Goal: Information Seeking & Learning: Check status

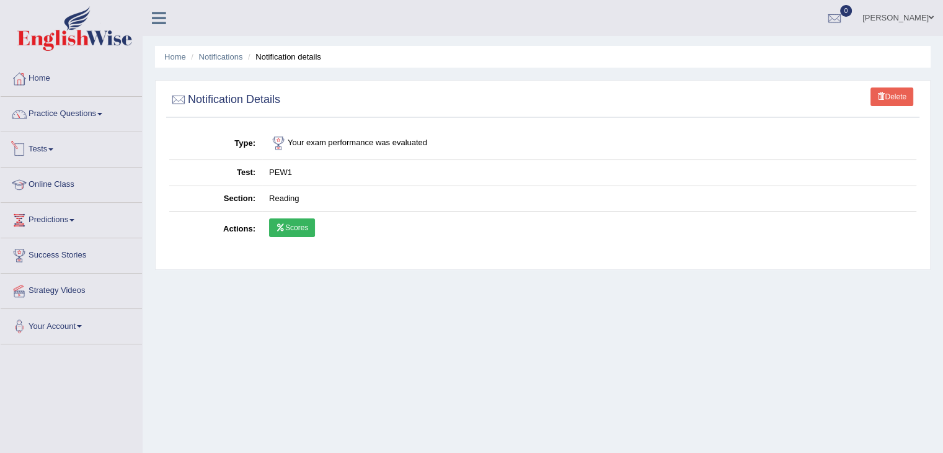
click at [43, 147] on link "Tests" at bounding box center [71, 147] width 141 height 31
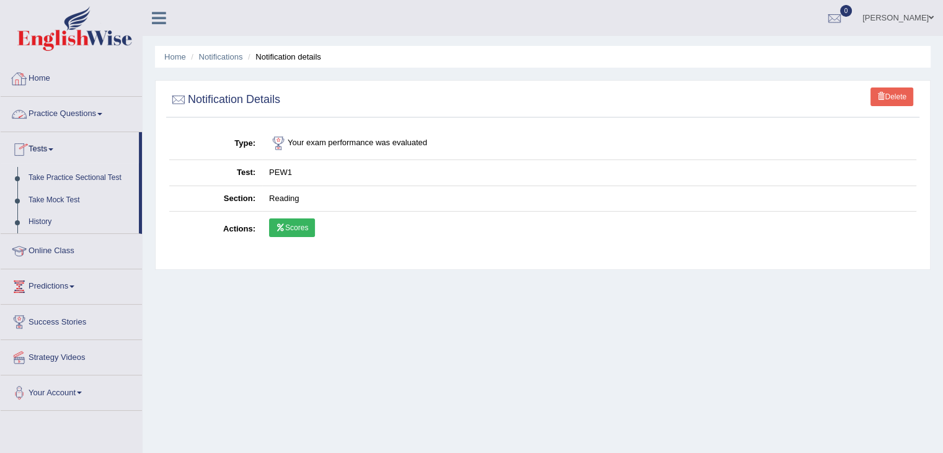
click at [47, 82] on link "Home" at bounding box center [71, 76] width 141 height 31
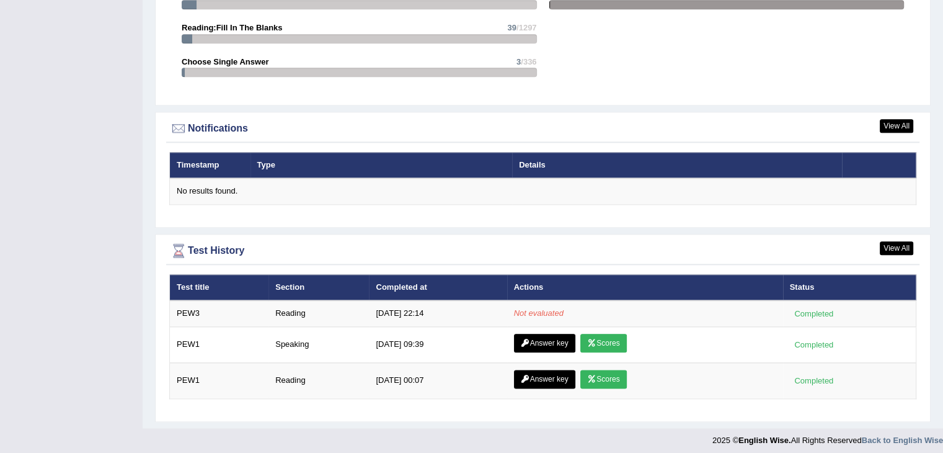
scroll to position [1407, 0]
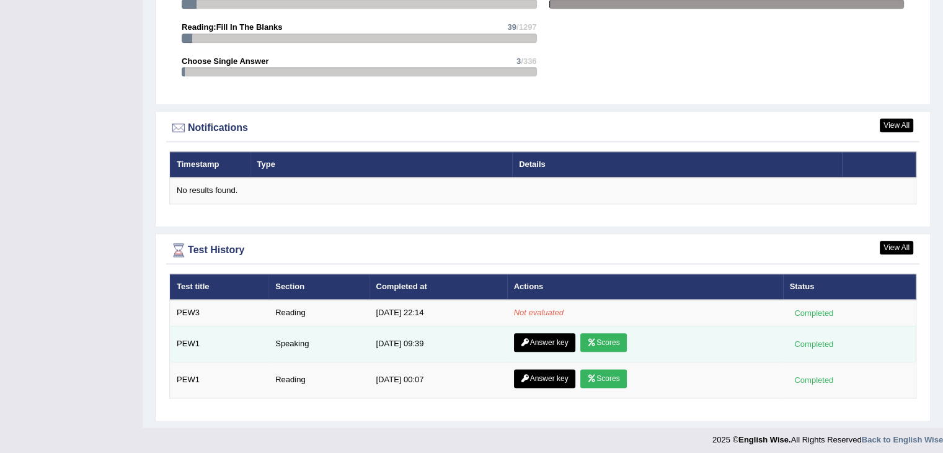
click at [560, 343] on link "Answer key" at bounding box center [544, 342] width 61 height 19
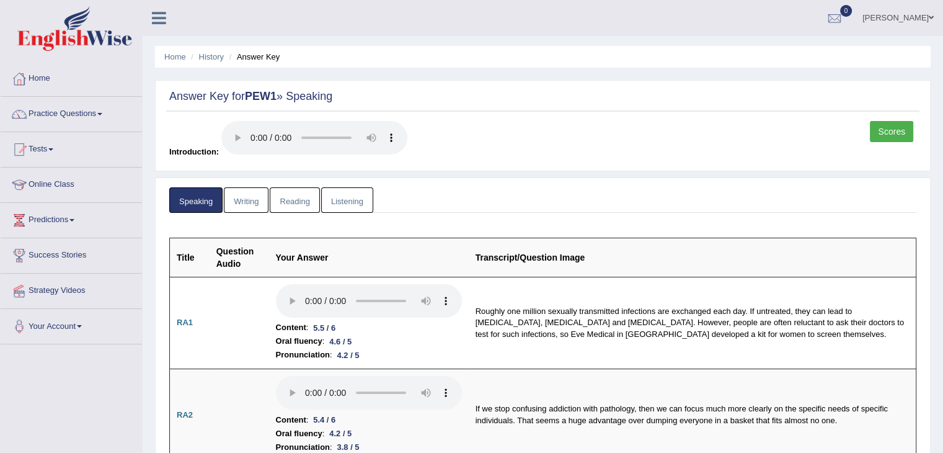
click at [289, 208] on link "Reading" at bounding box center [295, 199] width 50 height 25
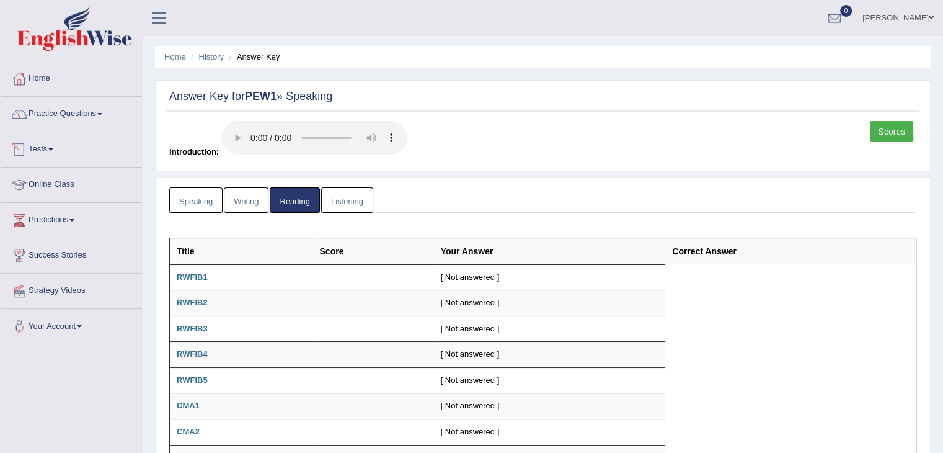
click at [43, 144] on link "Tests" at bounding box center [71, 147] width 141 height 31
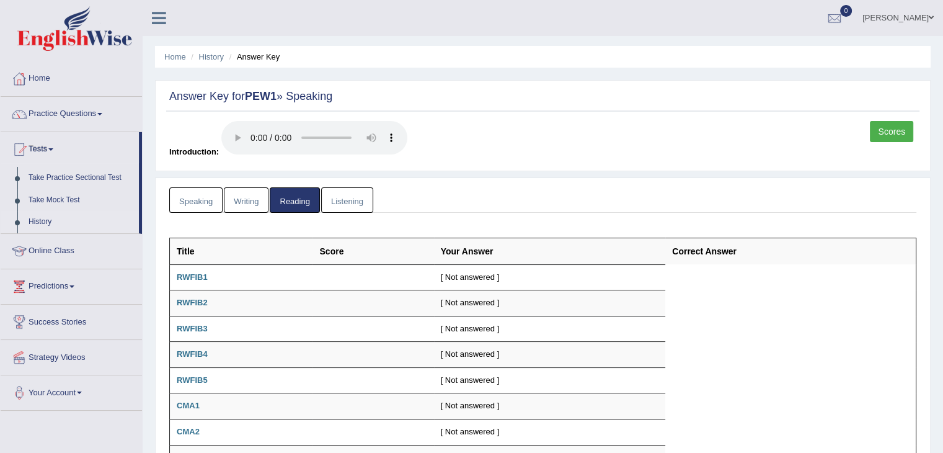
click at [30, 226] on link "History" at bounding box center [81, 222] width 116 height 22
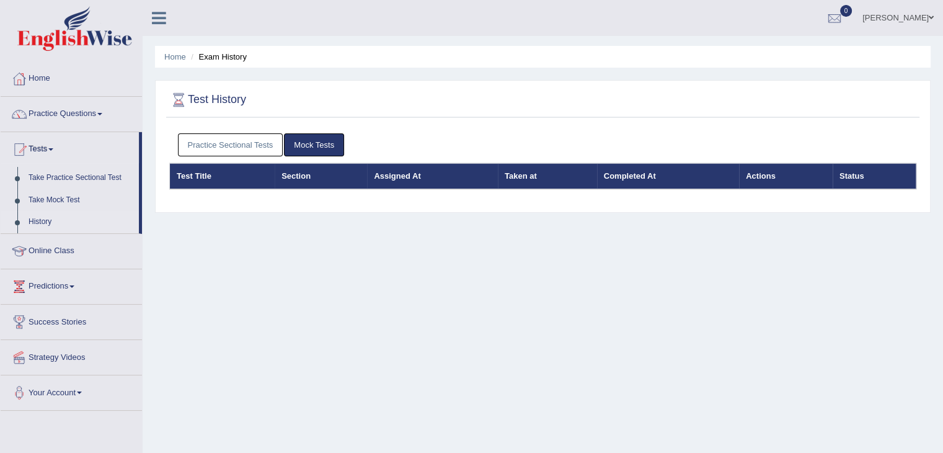
click at [238, 144] on link "Practice Sectional Tests" at bounding box center [230, 144] width 105 height 23
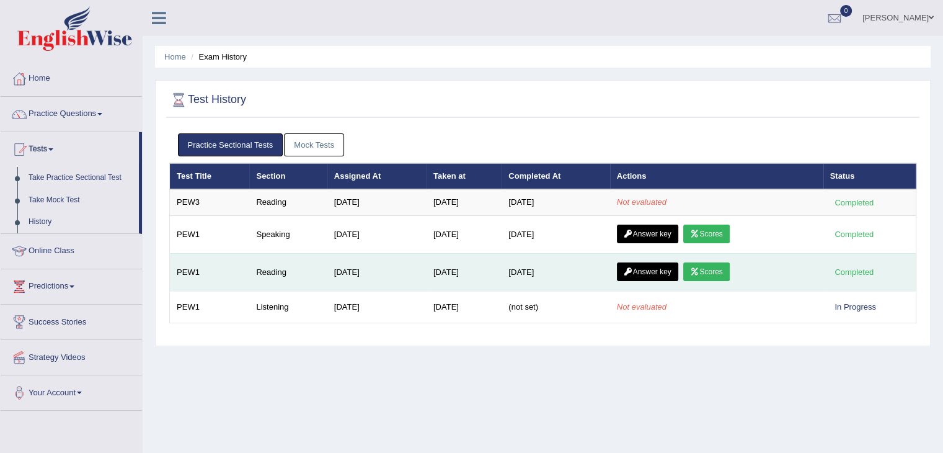
click at [714, 266] on link "Scores" at bounding box center [706, 271] width 46 height 19
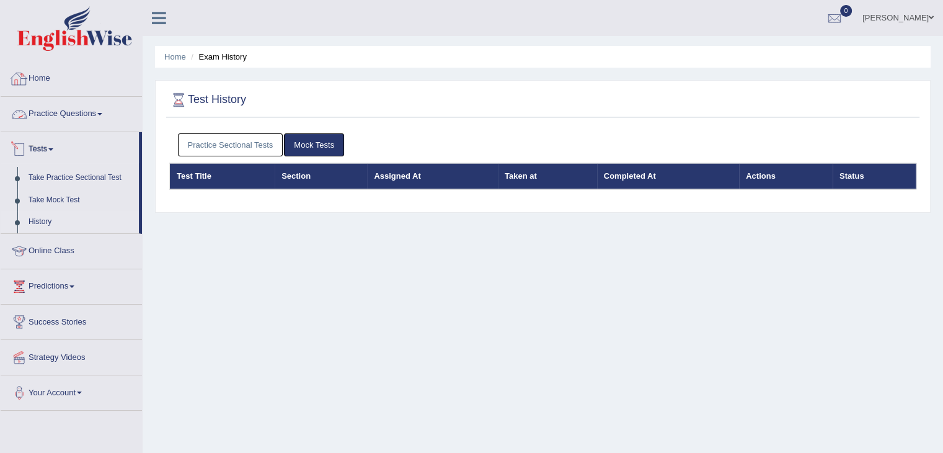
click at [74, 108] on link "Practice Questions" at bounding box center [71, 112] width 141 height 31
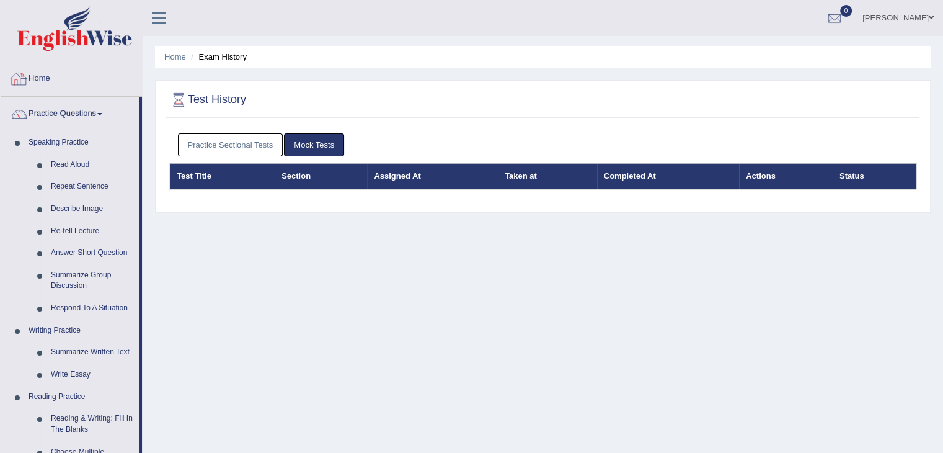
click at [52, 80] on link "Home" at bounding box center [71, 76] width 141 height 31
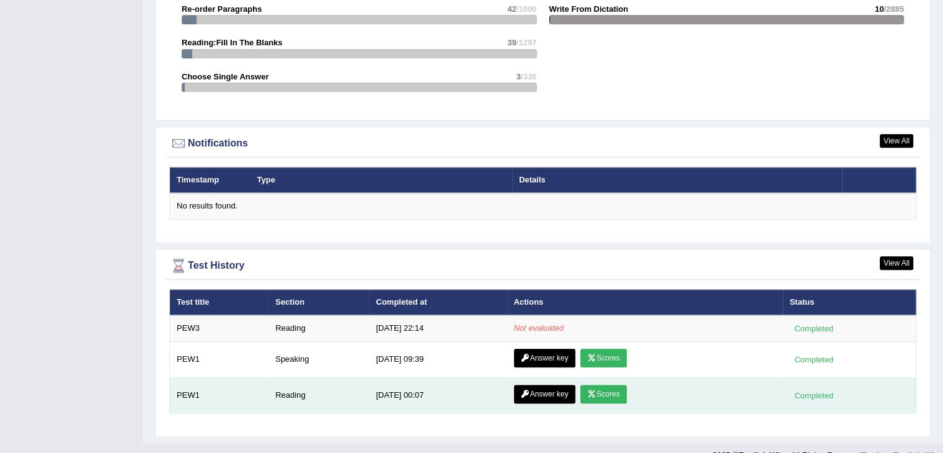
scroll to position [1407, 0]
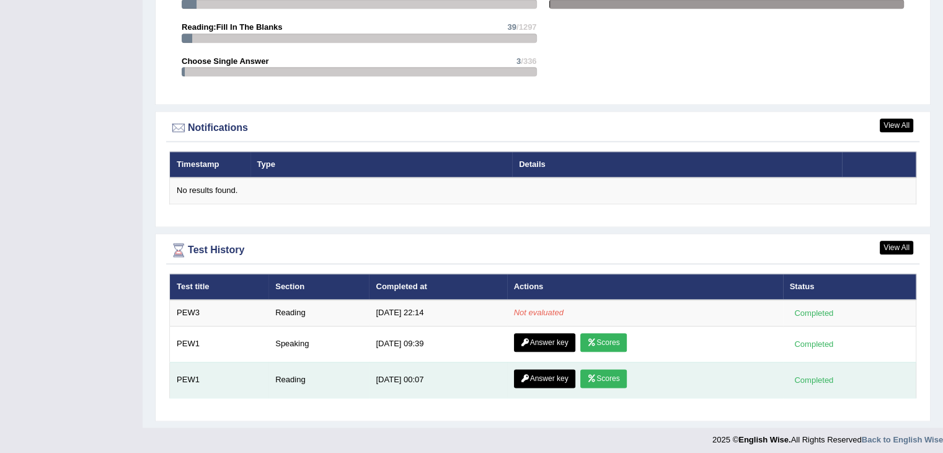
click at [543, 379] on link "Answer key" at bounding box center [544, 378] width 61 height 19
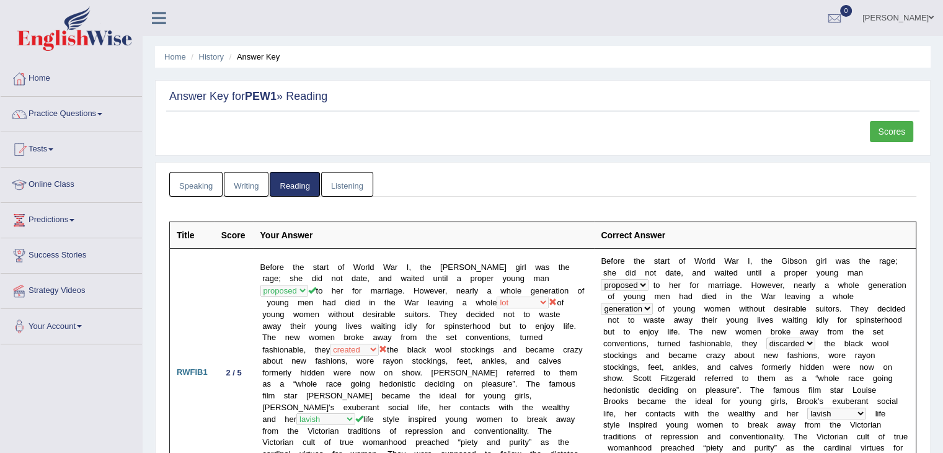
click at [213, 184] on link "Speaking" at bounding box center [195, 184] width 53 height 25
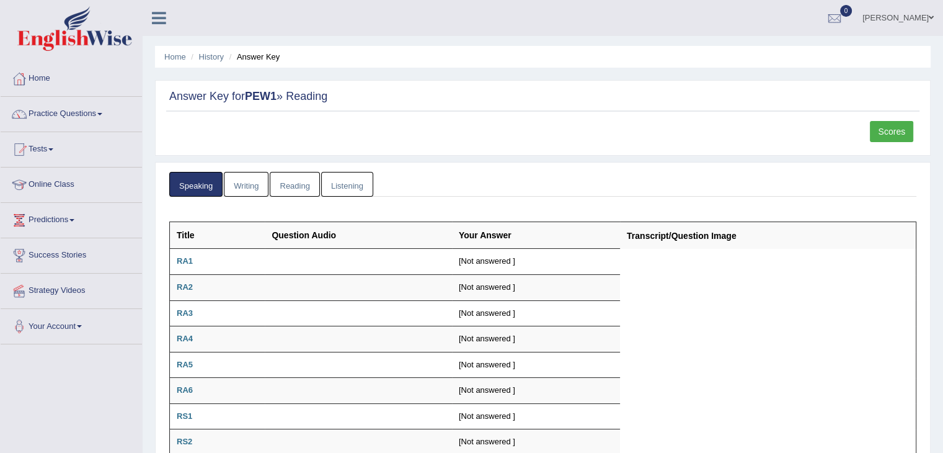
click at [230, 179] on link "Writing" at bounding box center [246, 184] width 45 height 25
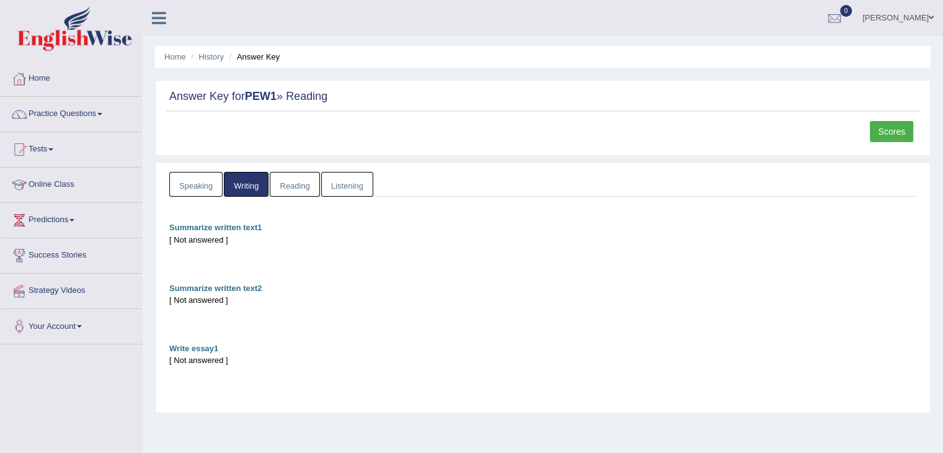
click at [300, 192] on link "Reading" at bounding box center [295, 184] width 50 height 25
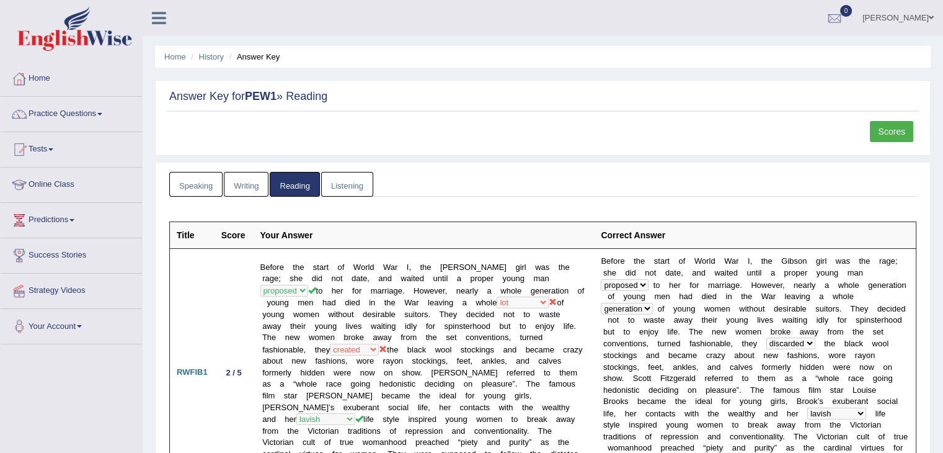
click at [332, 187] on link "Listening" at bounding box center [347, 184] width 52 height 25
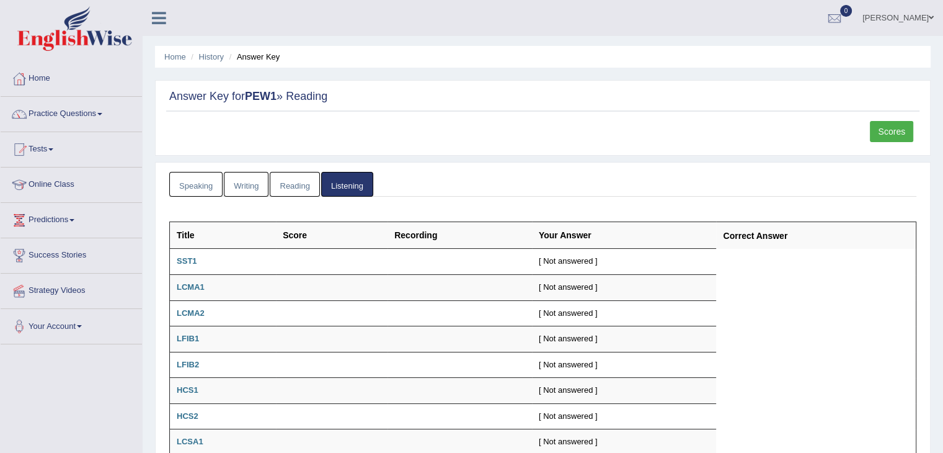
click at [207, 177] on link "Speaking" at bounding box center [195, 184] width 53 height 25
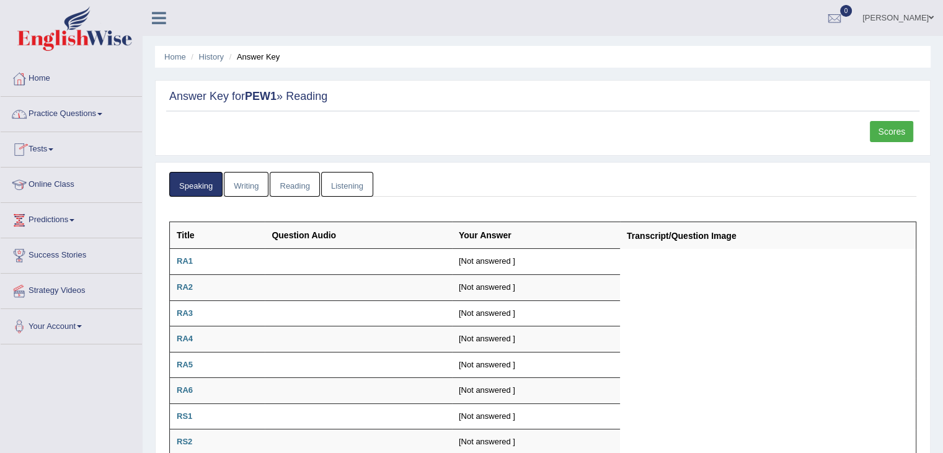
click at [48, 79] on link "Home" at bounding box center [71, 76] width 141 height 31
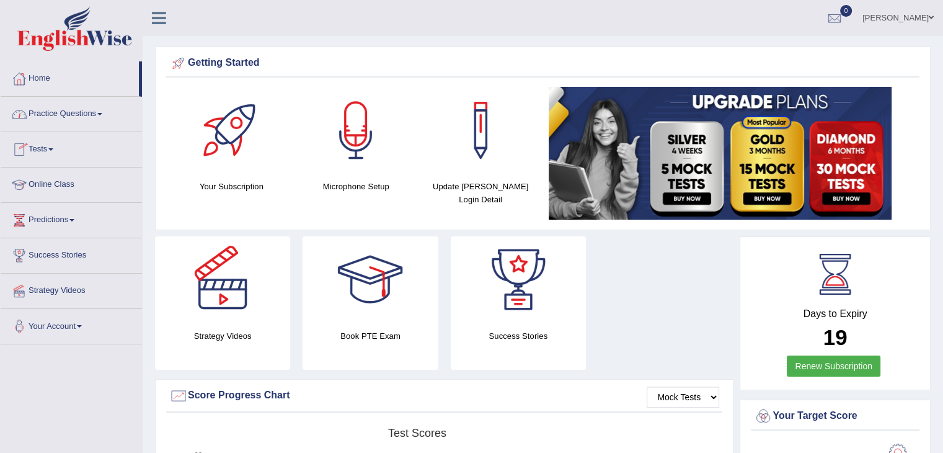
click at [63, 107] on link "Practice Questions" at bounding box center [71, 112] width 141 height 31
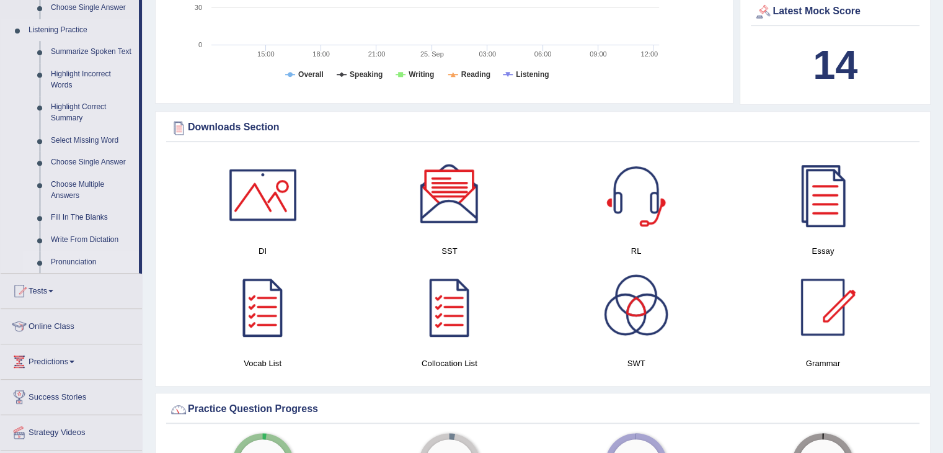
scroll to position [558, 0]
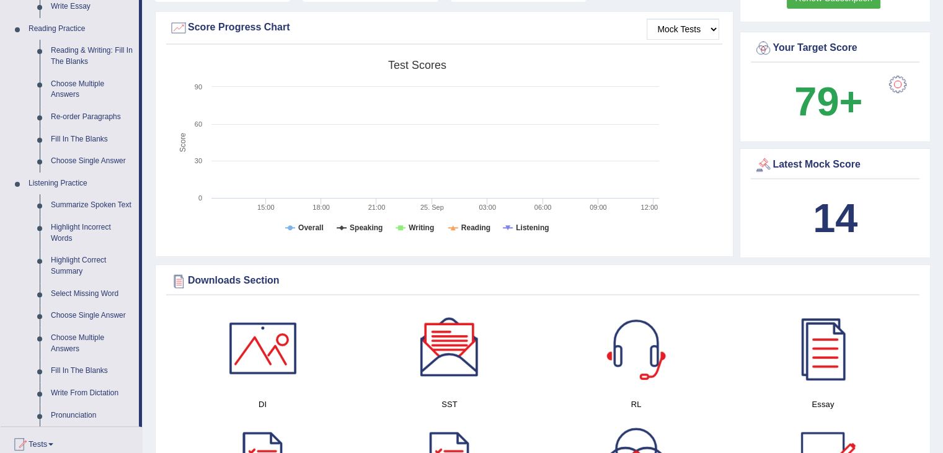
drag, startPoint x: 162, startPoint y: 97, endPoint x: 176, endPoint y: 87, distance: 17.7
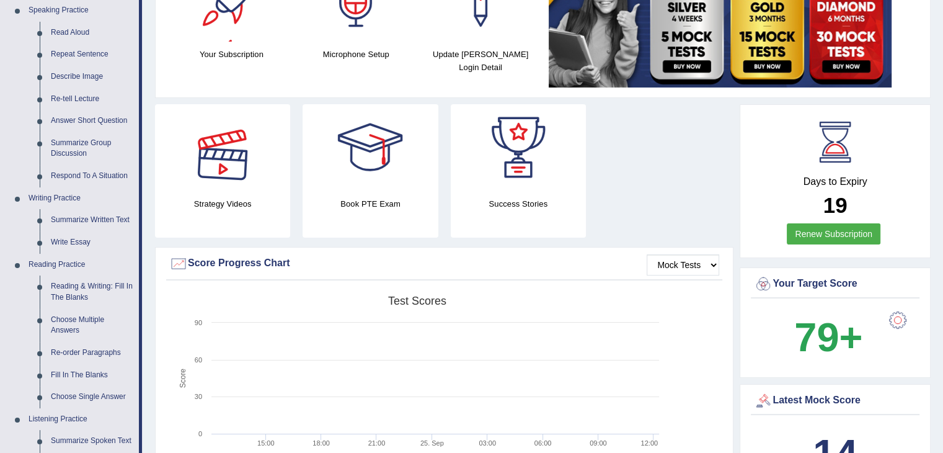
scroll to position [1407, 0]
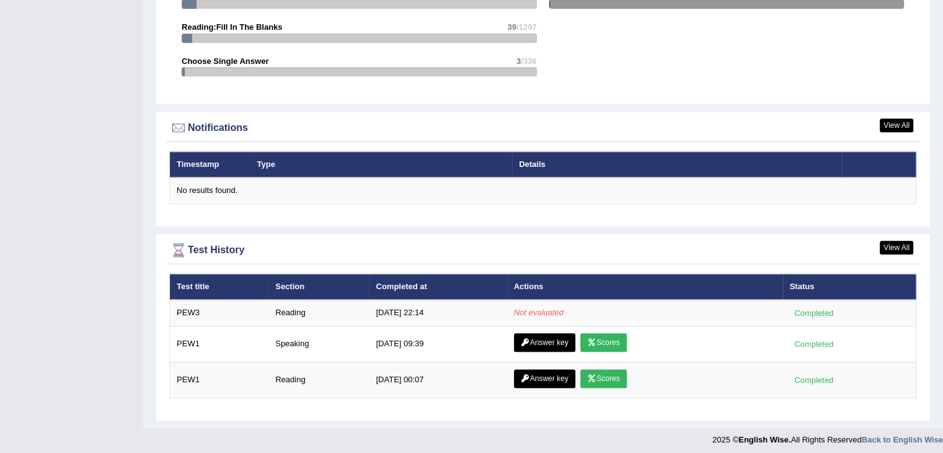
drag, startPoint x: 687, startPoint y: 108, endPoint x: 685, endPoint y: 117, distance: 8.9
click at [687, 112] on div "View All Notifications Timestamp Type Details No results found." at bounding box center [543, 169] width 776 height 116
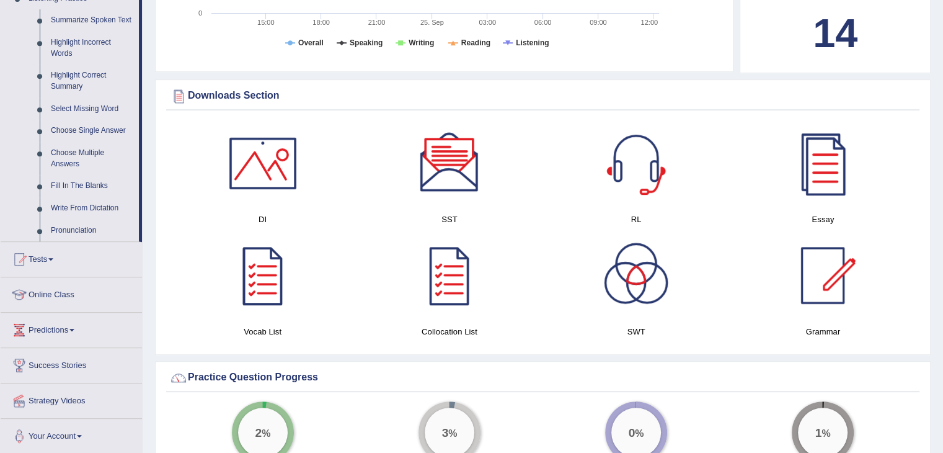
scroll to position [682, 0]
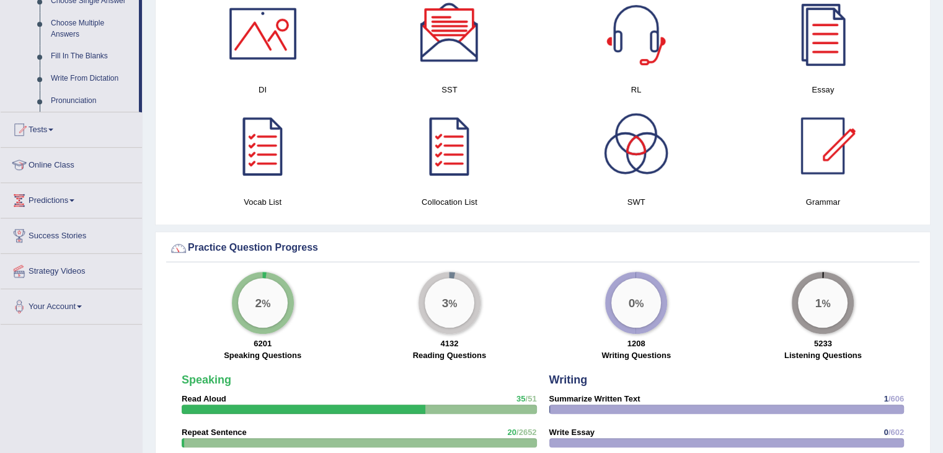
click at [443, 65] on div at bounding box center [449, 33] width 87 height 87
click at [633, 71] on div at bounding box center [636, 33] width 87 height 87
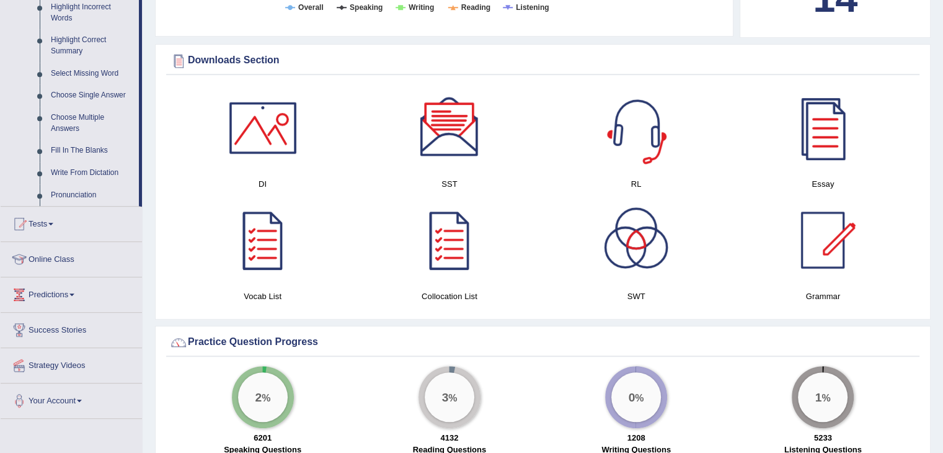
scroll to position [558, 0]
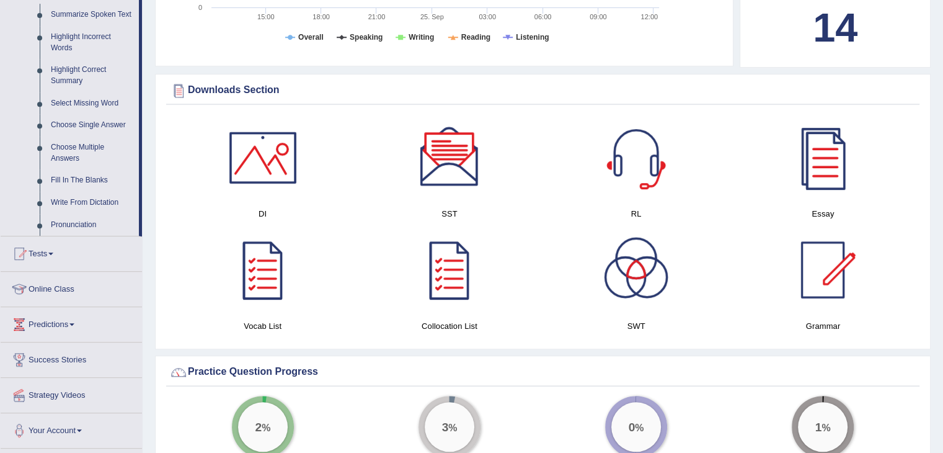
click at [623, 291] on div at bounding box center [636, 269] width 87 height 87
click at [278, 177] on div at bounding box center [262, 157] width 87 height 87
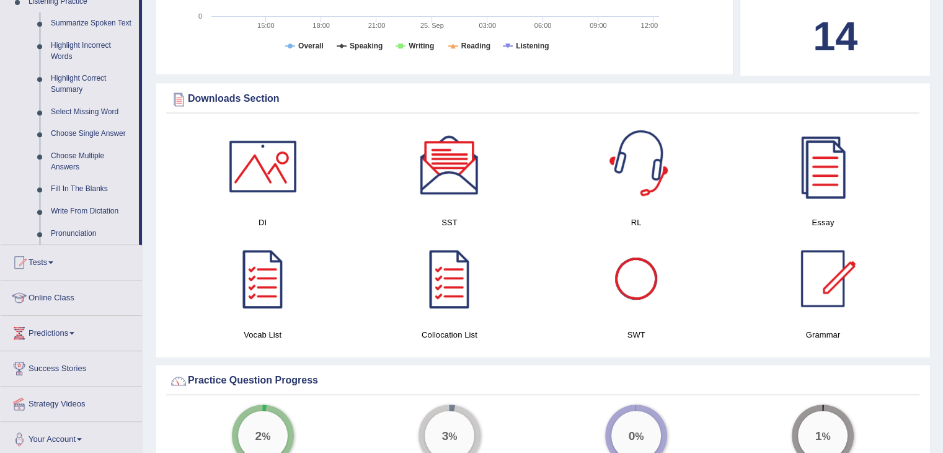
scroll to position [682, 0]
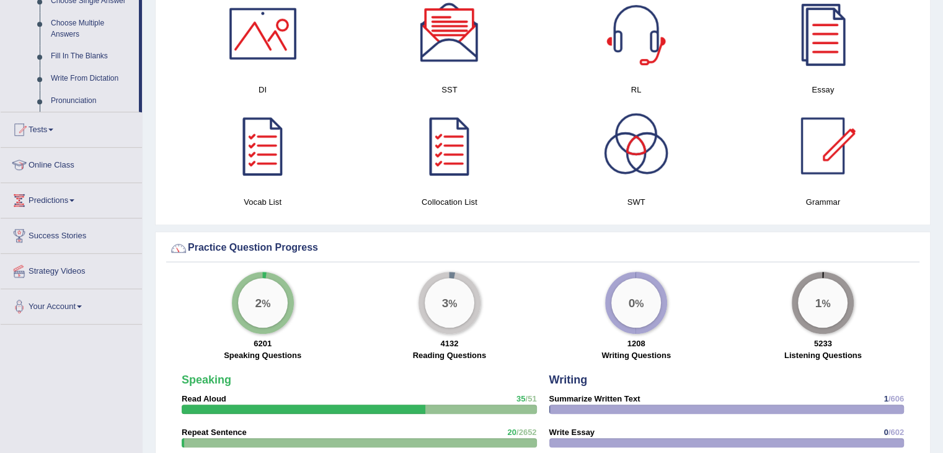
click at [816, 35] on div at bounding box center [822, 33] width 87 height 87
